Goal: Task Accomplishment & Management: Complete application form

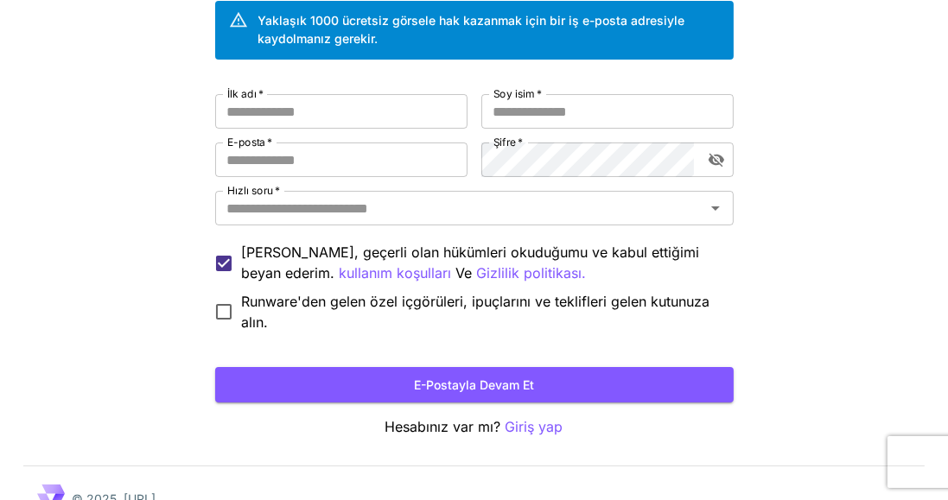
scroll to position [143, 0]
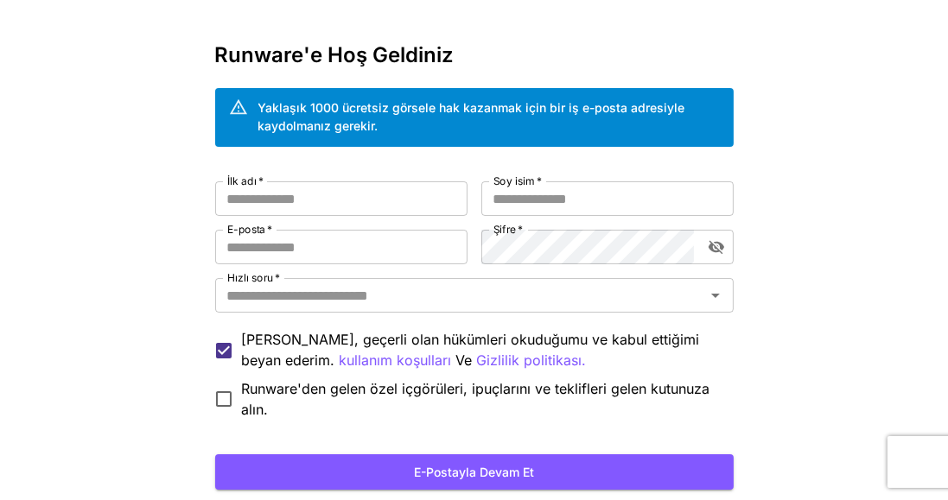
click at [245, 202] on input "İlk adı   *" at bounding box center [341, 198] width 252 height 35
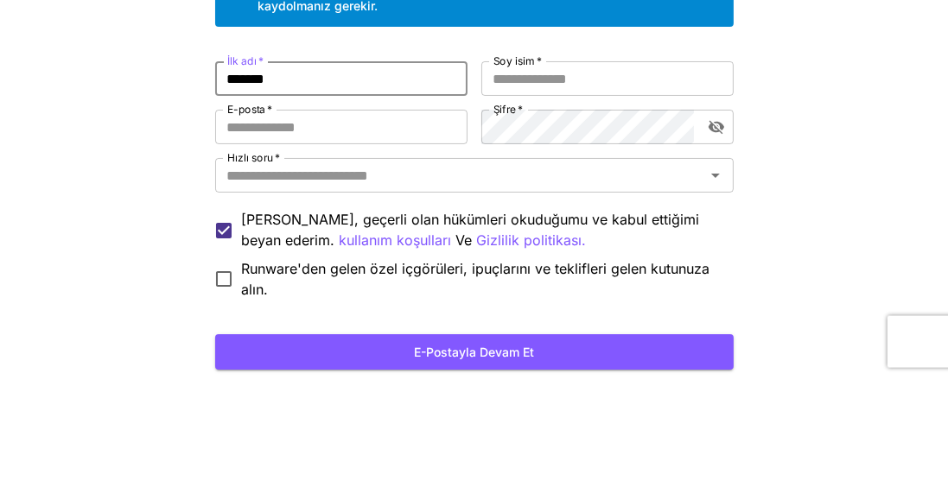
type input "*******"
click at [647, 200] on input "Soy isim   *" at bounding box center [607, 198] width 252 height 35
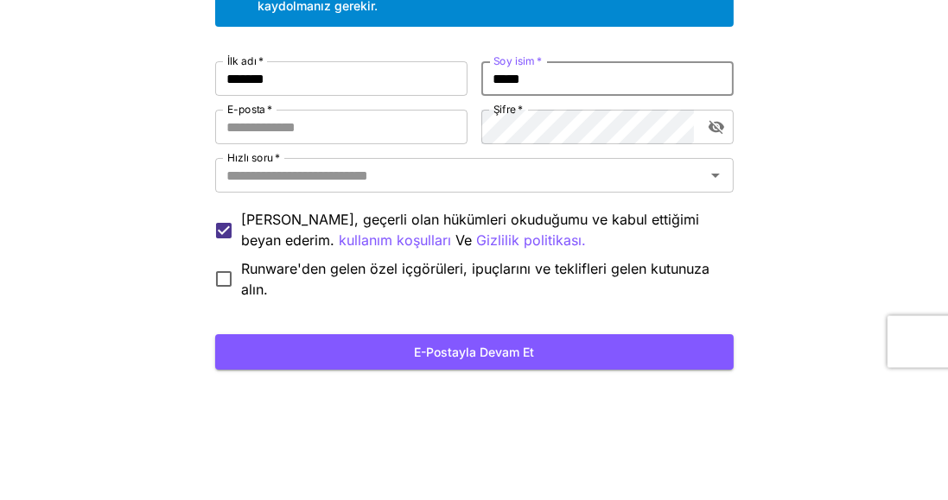
type input "*****"
click at [427, 249] on input "E-posta   *" at bounding box center [341, 247] width 252 height 35
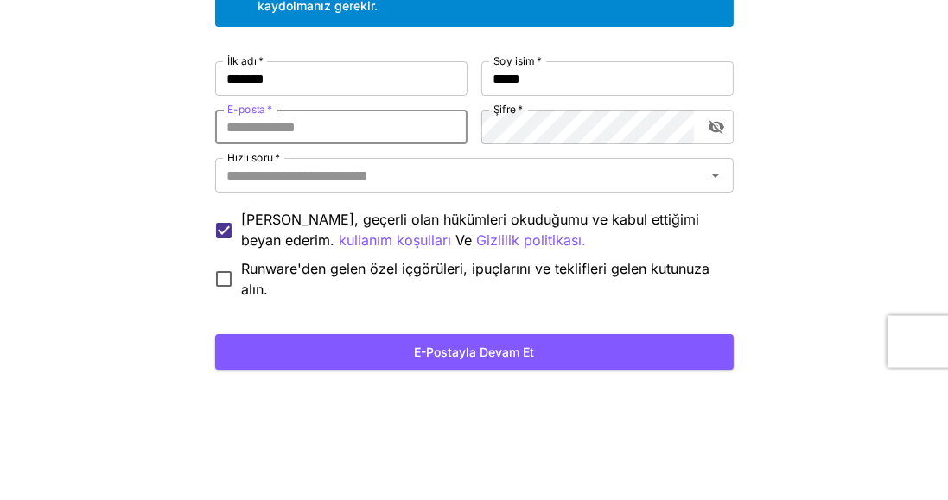
type input "**********"
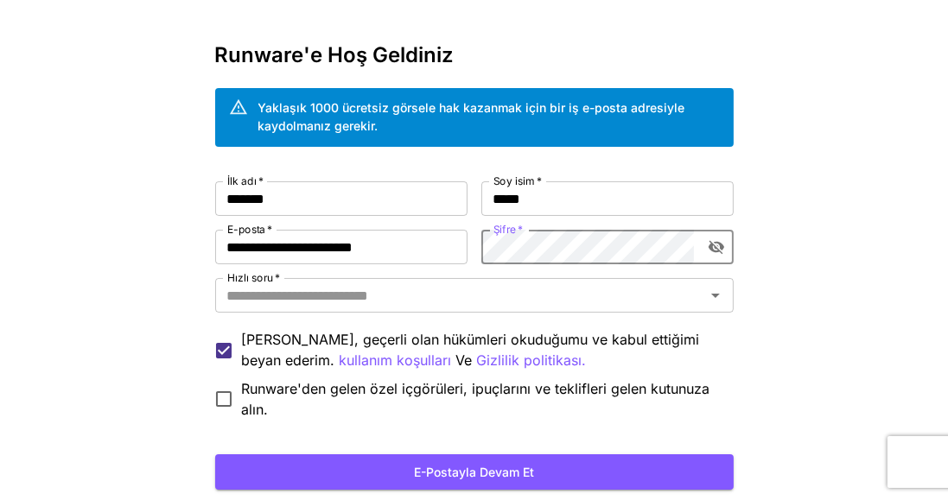
click at [703, 291] on div at bounding box center [714, 295] width 22 height 24
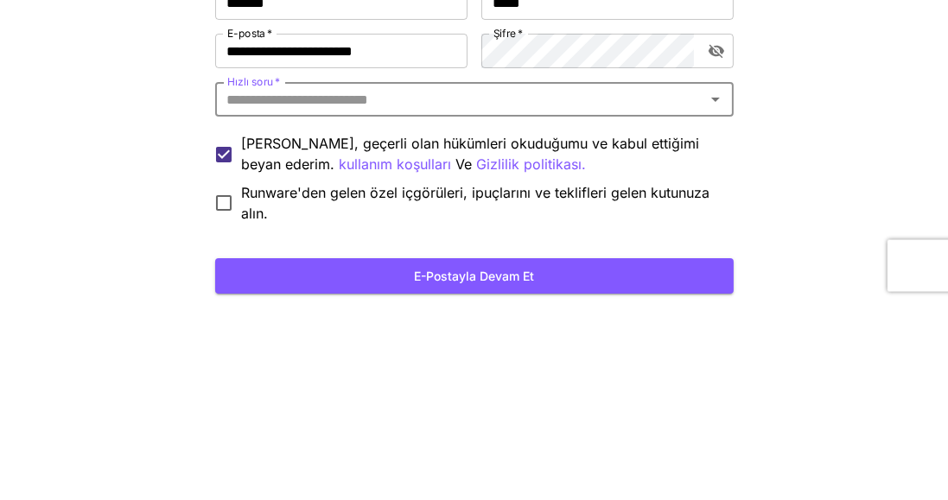
type input "*"
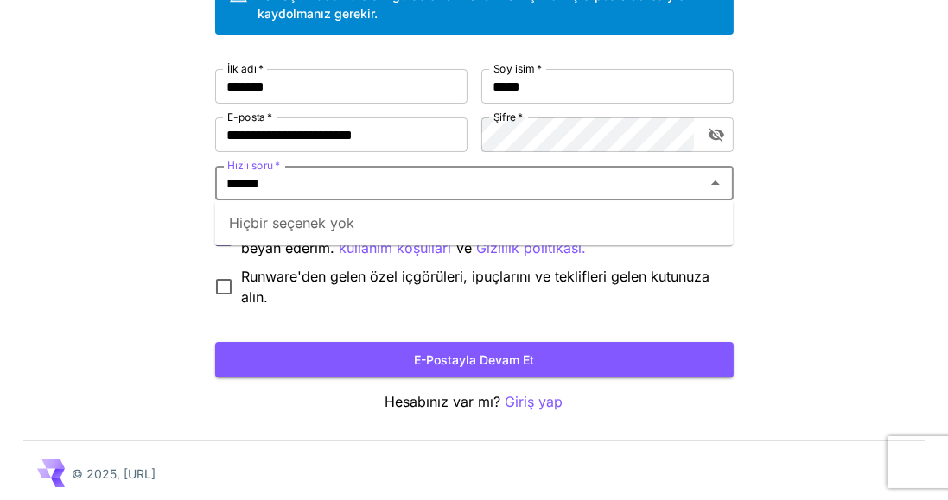
scroll to position [169, 0]
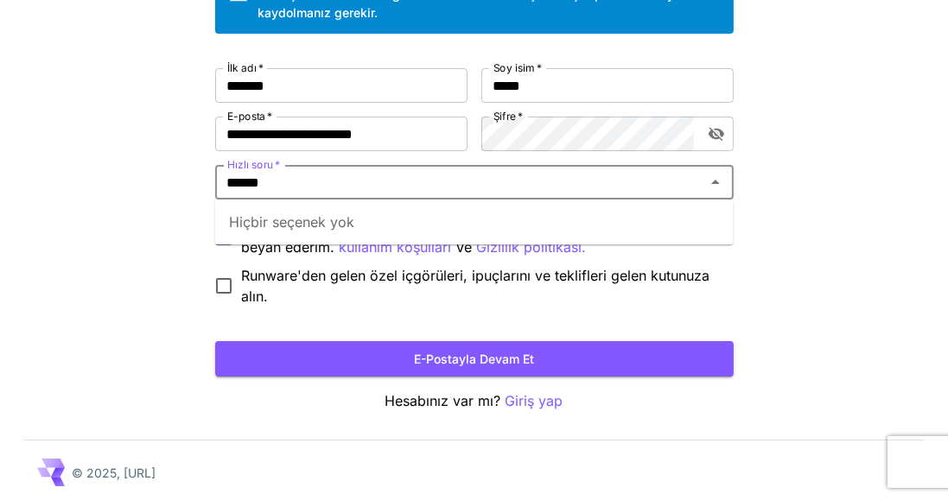
click at [655, 186] on input "******" at bounding box center [460, 182] width 480 height 24
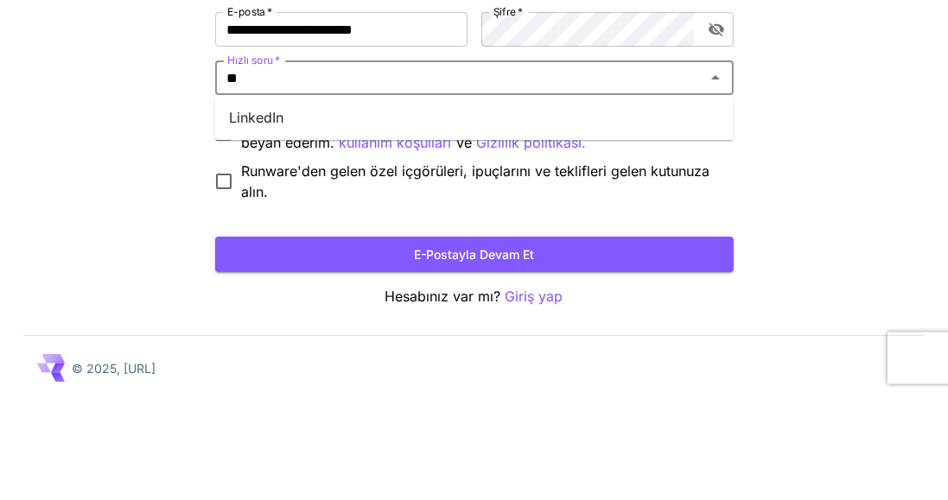
type input "*"
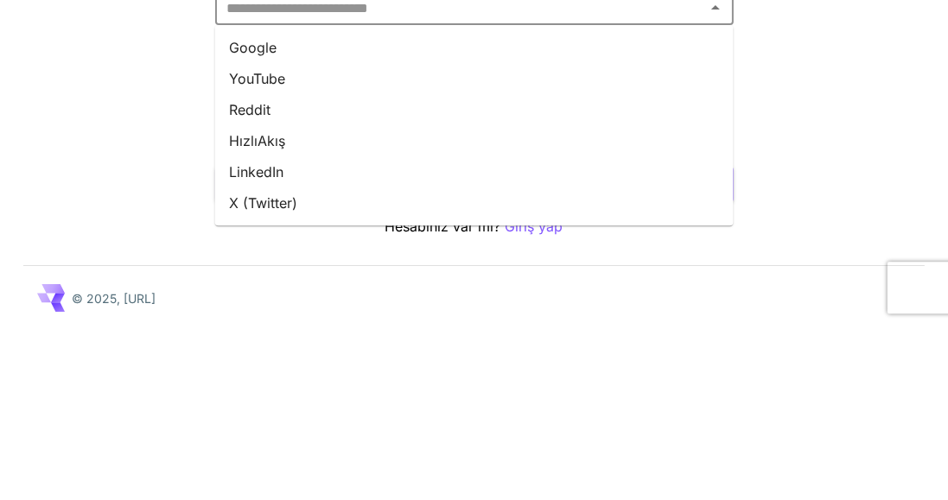
click at [250, 251] on font "YouTube" at bounding box center [257, 253] width 56 height 17
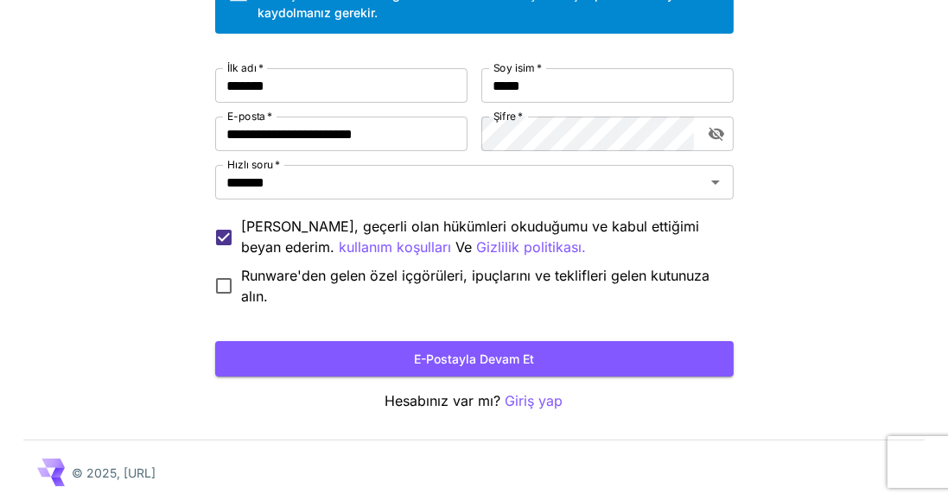
click at [258, 363] on button "E-postayla devam et" at bounding box center [474, 358] width 518 height 35
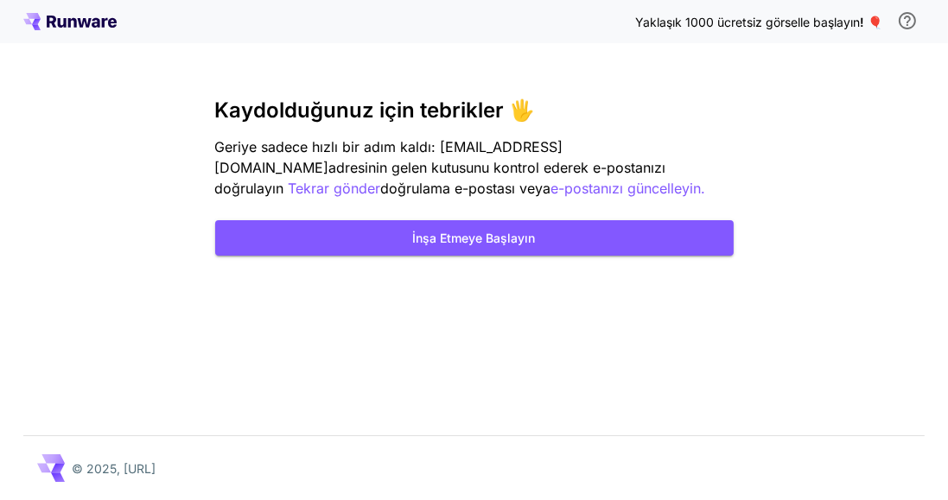
click at [681, 220] on button "İnşa Etmeye Başlayın" at bounding box center [474, 237] width 518 height 35
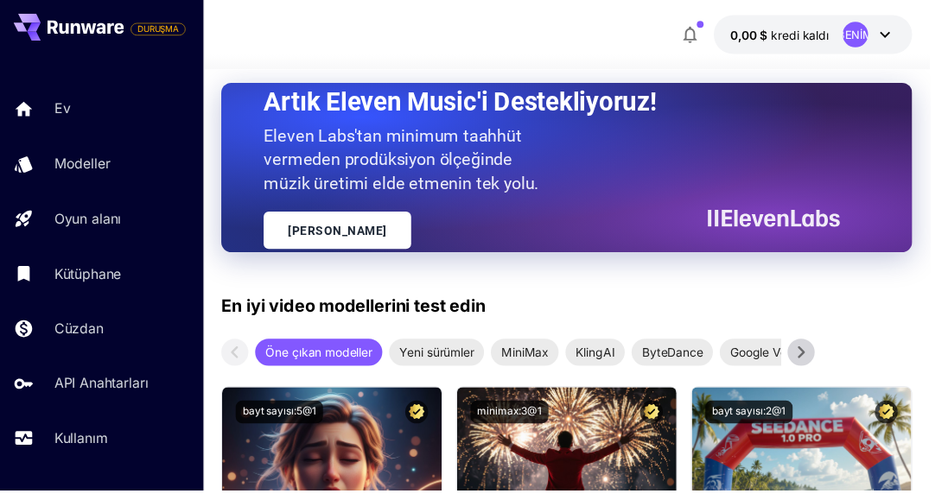
scroll to position [373, 0]
click at [811, 360] on icon at bounding box center [817, 360] width 26 height 26
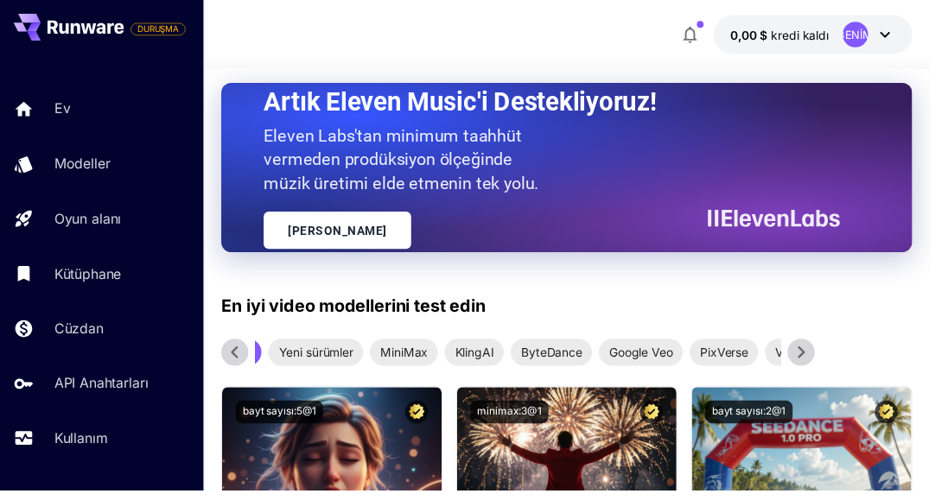
click at [819, 358] on icon at bounding box center [817, 359] width 7 height 12
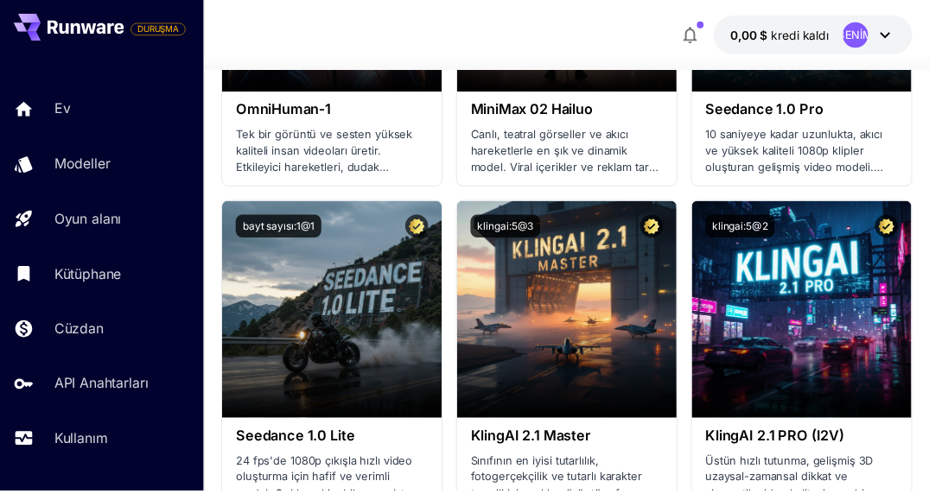
scroll to position [900, 0]
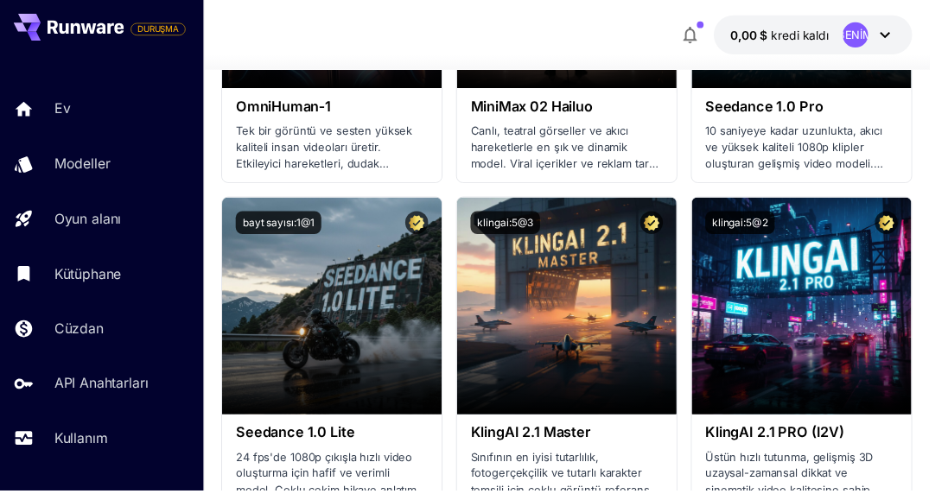
click at [316, 311] on font "Oyun Alanında Başlat" at bounding box center [328, 312] width 126 height 15
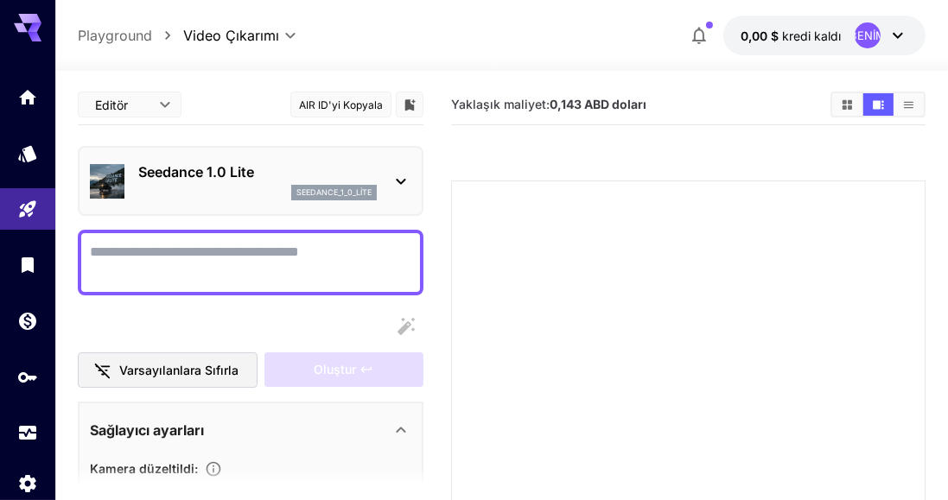
scroll to position [2, 0]
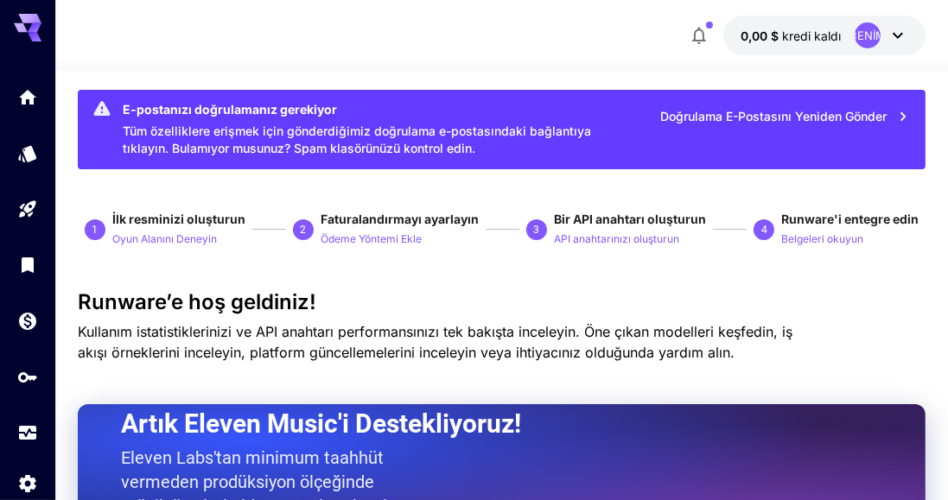
scroll to position [20, 0]
